Goal: Obtain resource: Obtain resource

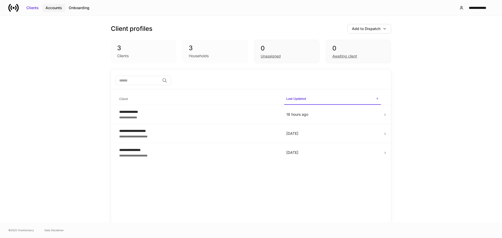
click at [54, 10] on div "Accounts" at bounding box center [53, 7] width 16 height 5
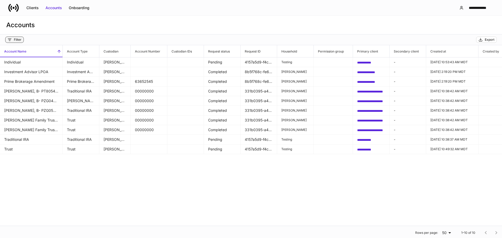
click at [14, 39] on div "Filter" at bounding box center [18, 40] width 8 height 4
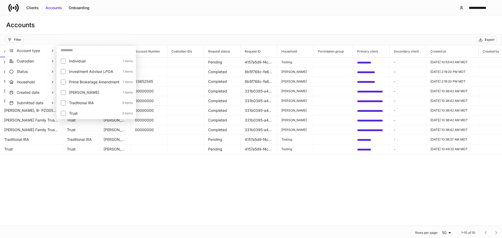
click at [487, 39] on div at bounding box center [251, 119] width 502 height 238
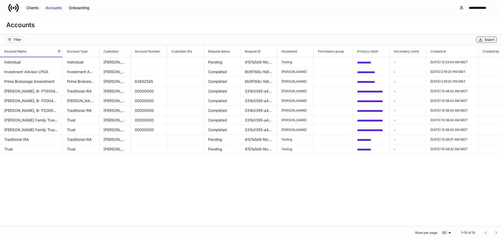
click at [487, 40] on div "Export" at bounding box center [489, 40] width 10 height 4
click at [11, 11] on icon at bounding box center [13, 8] width 10 height 10
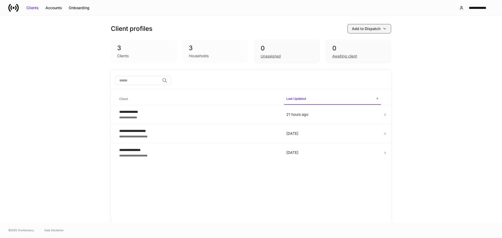
click at [387, 27] on button "Add to Dispatch" at bounding box center [369, 28] width 44 height 9
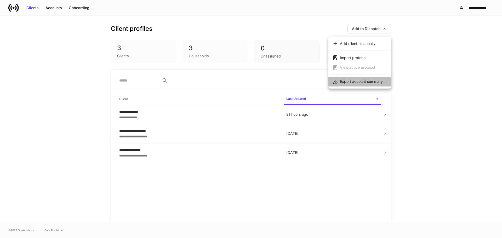
click at [349, 83] on div "Export account summary" at bounding box center [361, 81] width 43 height 5
